Goal: Transaction & Acquisition: Purchase product/service

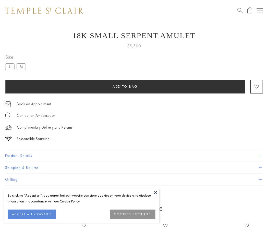
scroll to position [8, 0]
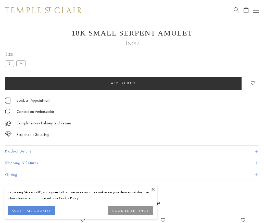
click at [123, 83] on span "Add to bag" at bounding box center [123, 83] width 25 height 4
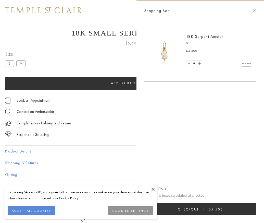
click at [199, 211] on span "Checkout" at bounding box center [188, 209] width 21 height 4
